Goal: Check status

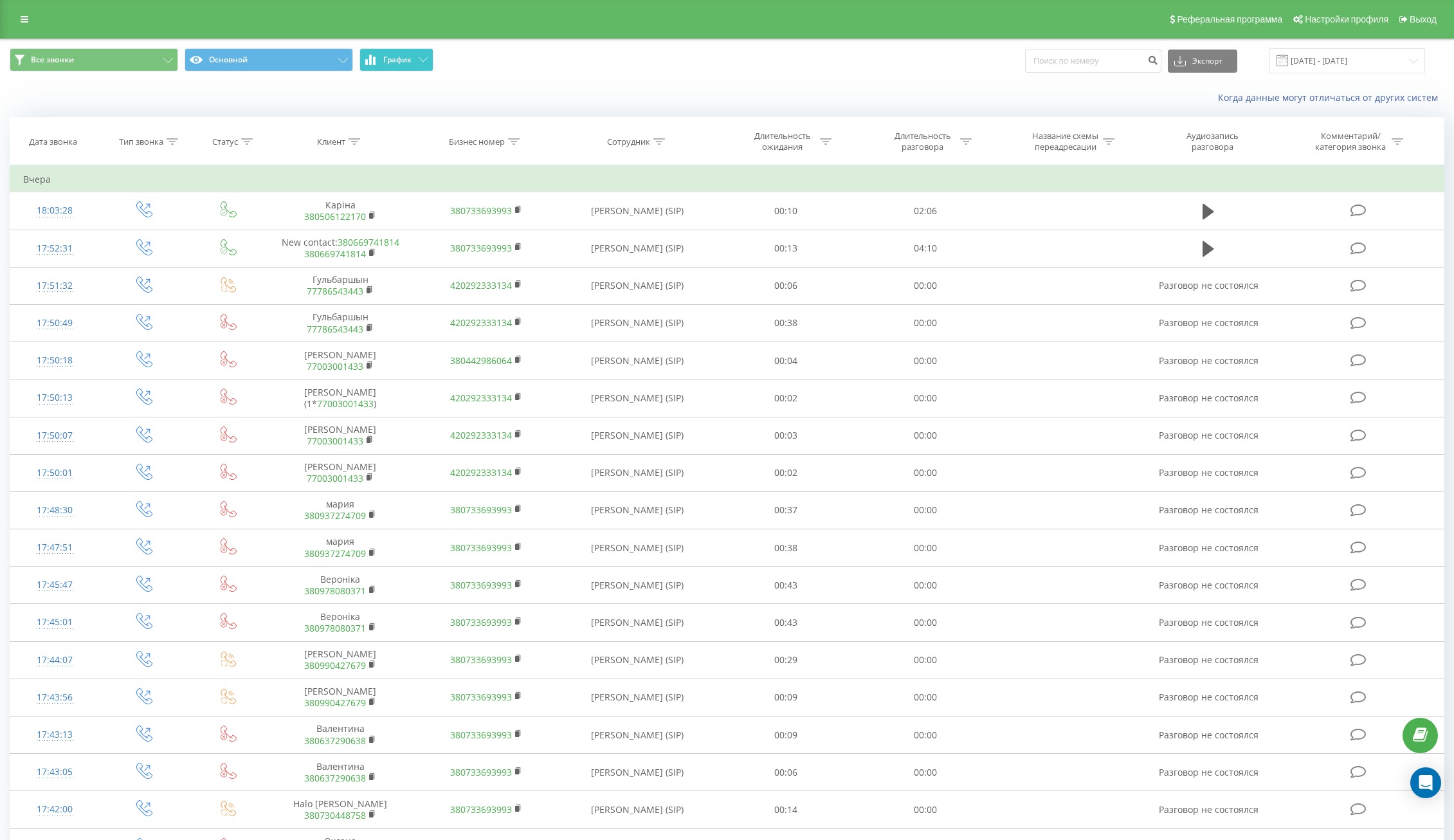
click at [384, 60] on span "График" at bounding box center [397, 60] width 29 height 9
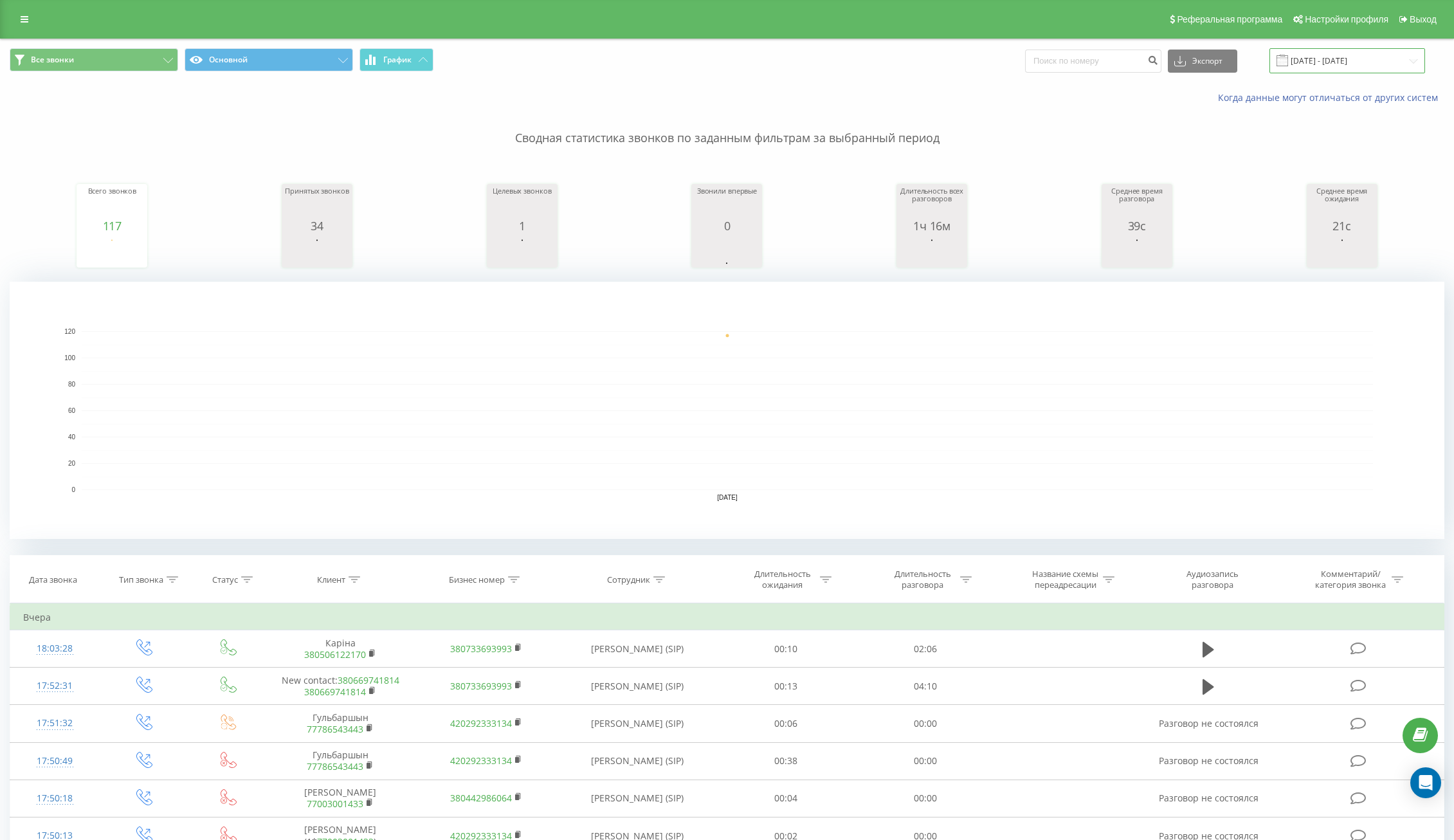
click at [1355, 64] on input "[DATE] - [DATE]" at bounding box center [1347, 61] width 156 height 25
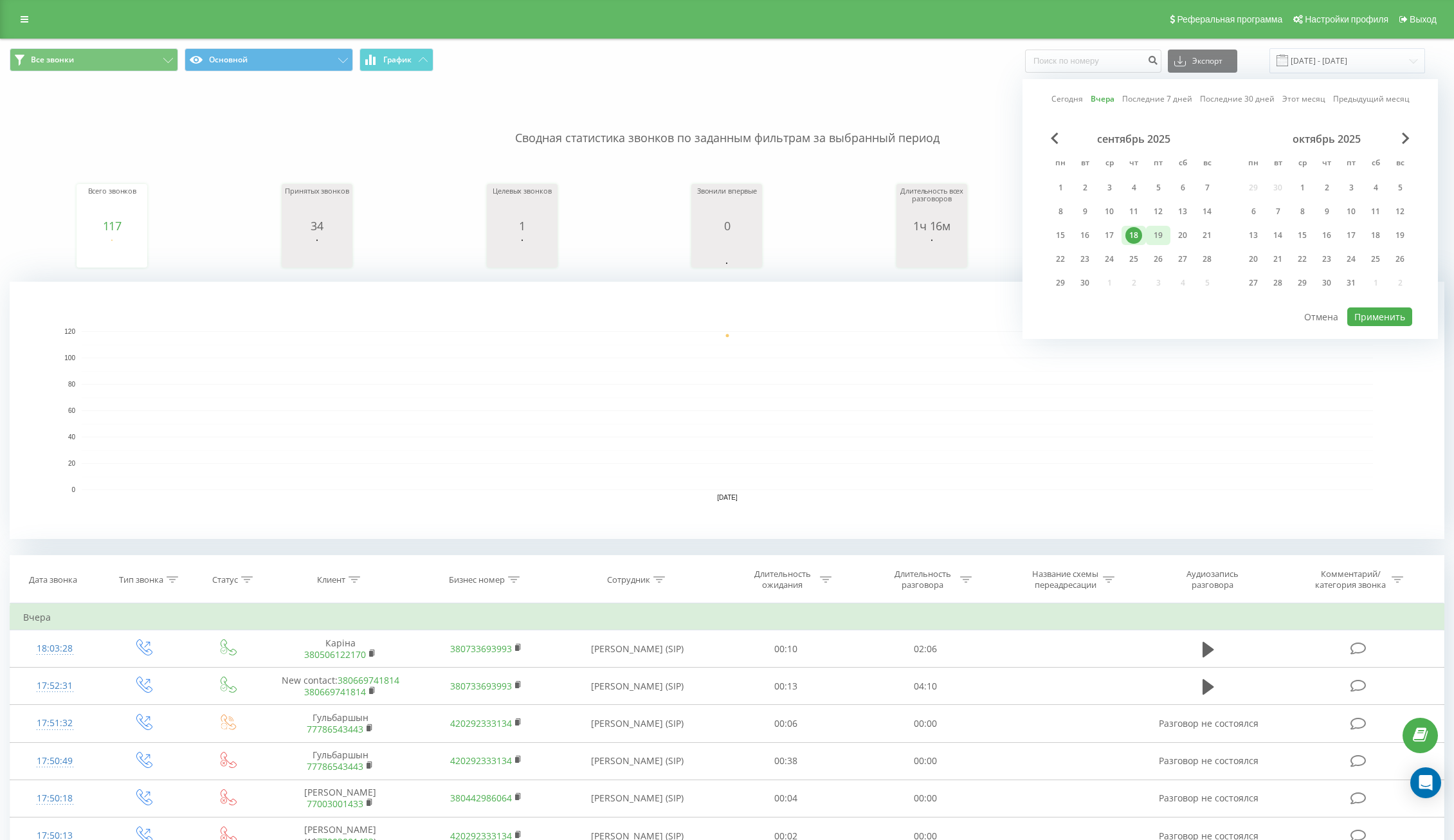
click at [1154, 236] on div "19" at bounding box center [1158, 235] width 17 height 17
click at [1133, 232] on div "18" at bounding box center [1133, 235] width 17 height 17
click at [1403, 319] on button "Применить" at bounding box center [1379, 317] width 65 height 19
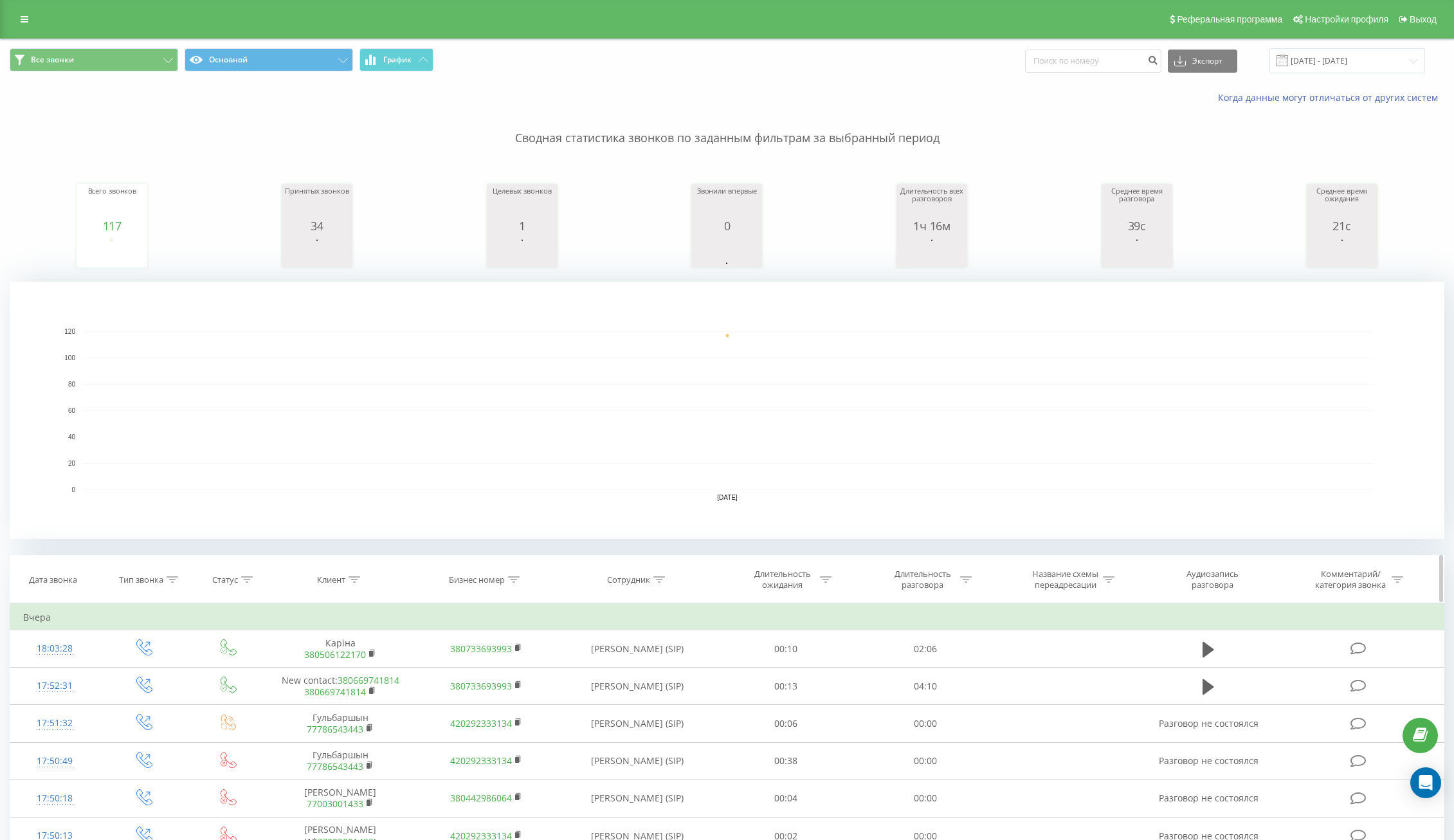
click at [815, 588] on div "Длительность ожидания" at bounding box center [782, 580] width 69 height 22
click at [797, 630] on div "Равно" at bounding box center [786, 641] width 113 height 24
click at [958, 580] on div "Длительность разговора" at bounding box center [930, 580] width 83 height 22
click at [946, 641] on div at bounding box center [919, 641] width 91 height 12
click at [933, 714] on div "Больше чем" at bounding box center [925, 708] width 112 height 20
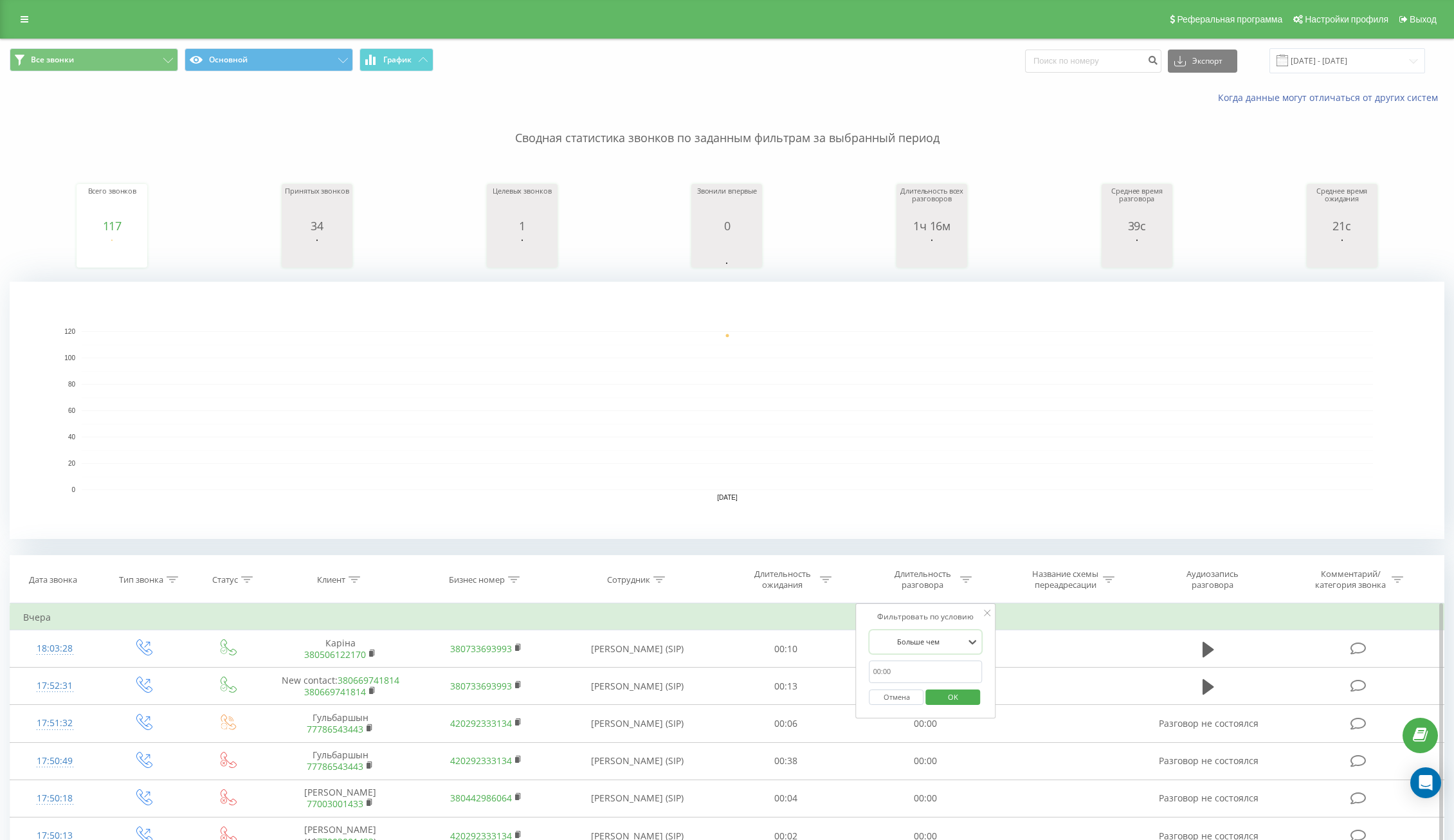
click at [917, 672] on input "text" at bounding box center [925, 671] width 113 height 23
type input "30"
click at [958, 700] on span "OK" at bounding box center [953, 696] width 36 height 20
